Goal: Task Accomplishment & Management: Use online tool/utility

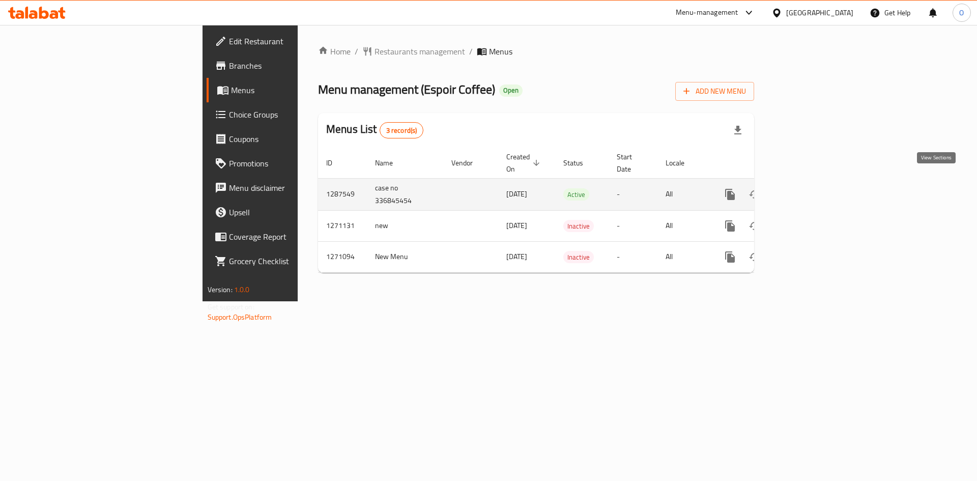
click at [808, 190] on icon "enhanced table" at bounding box center [803, 194] width 9 height 9
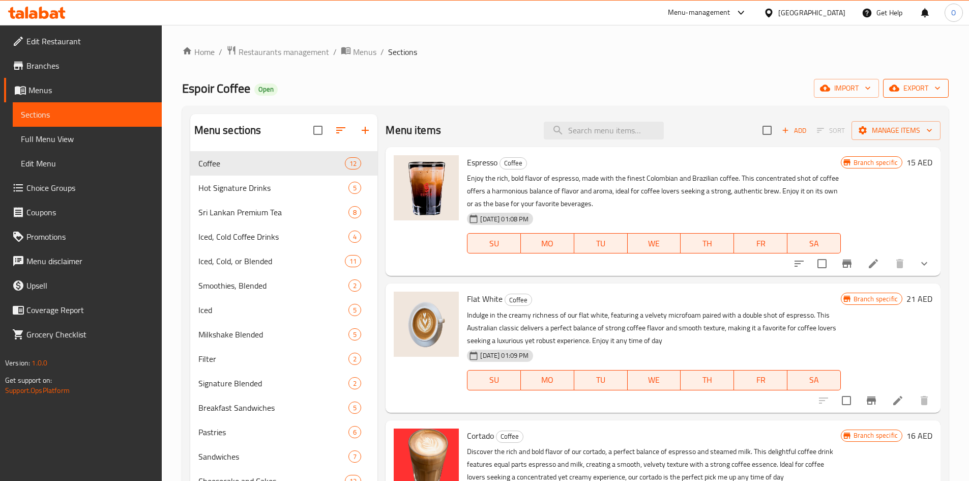
click at [927, 86] on span "export" at bounding box center [915, 88] width 49 height 13
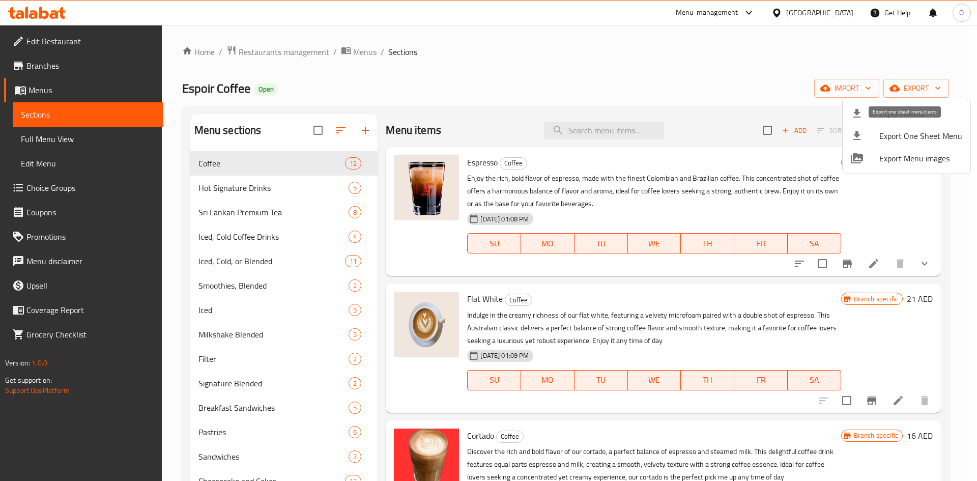
click at [918, 138] on span "Export One Sheet Menu" at bounding box center [920, 136] width 83 height 12
click at [907, 162] on span "Export Menu images" at bounding box center [920, 158] width 83 height 12
click at [711, 17] on div at bounding box center [488, 240] width 977 height 481
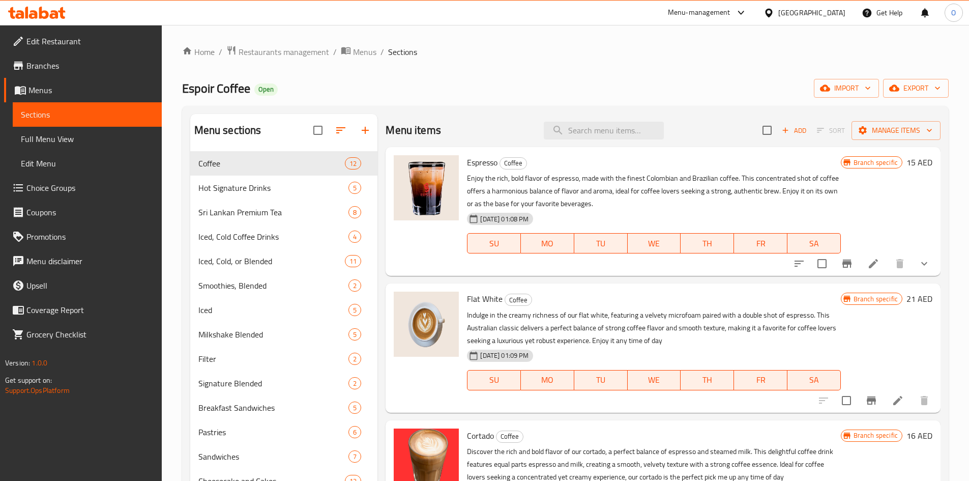
click at [712, 6] on div "Menu-management" at bounding box center [708, 13] width 96 height 24
click at [711, 10] on div "Menu-management" at bounding box center [699, 13] width 63 height 12
click at [638, 86] on div "Restaurant-Management" at bounding box center [645, 88] width 80 height 11
